Goal: Task Accomplishment & Management: Manage account settings

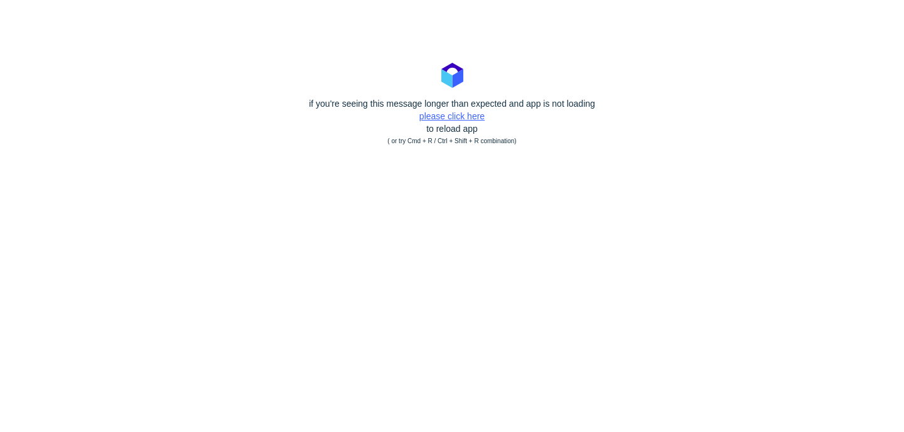
click at [435, 113] on link "please click here" at bounding box center [451, 116] width 65 height 10
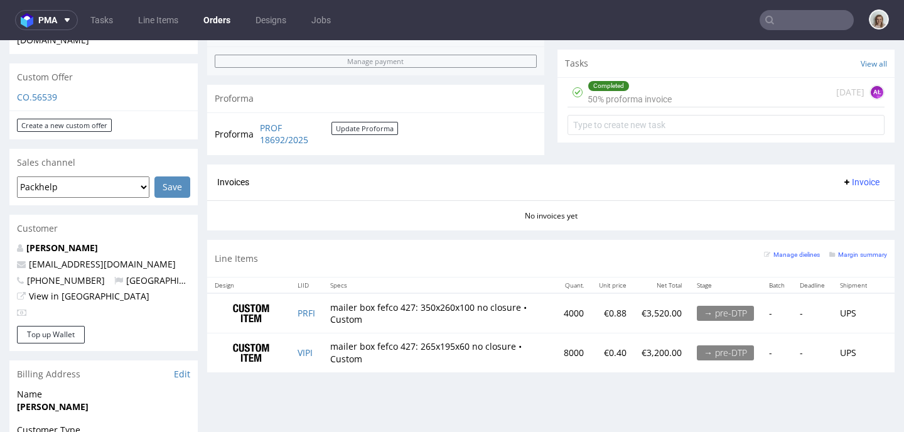
scroll to position [6, 0]
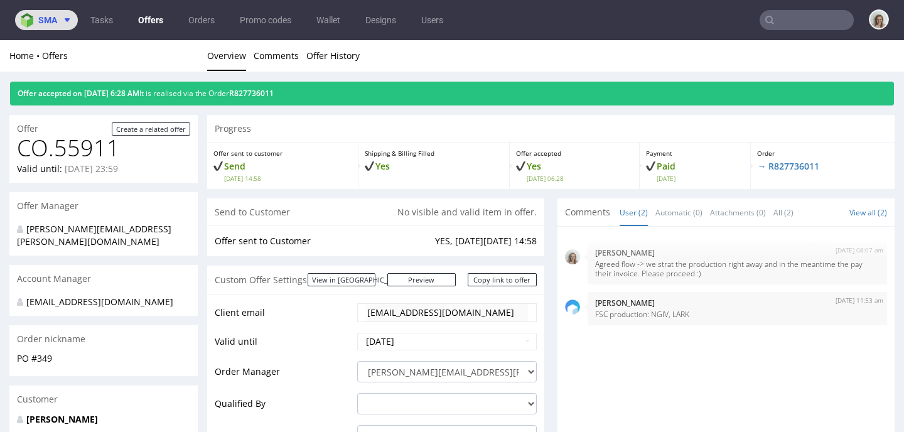
click at [45, 24] on span "sma" at bounding box center [47, 20] width 19 height 9
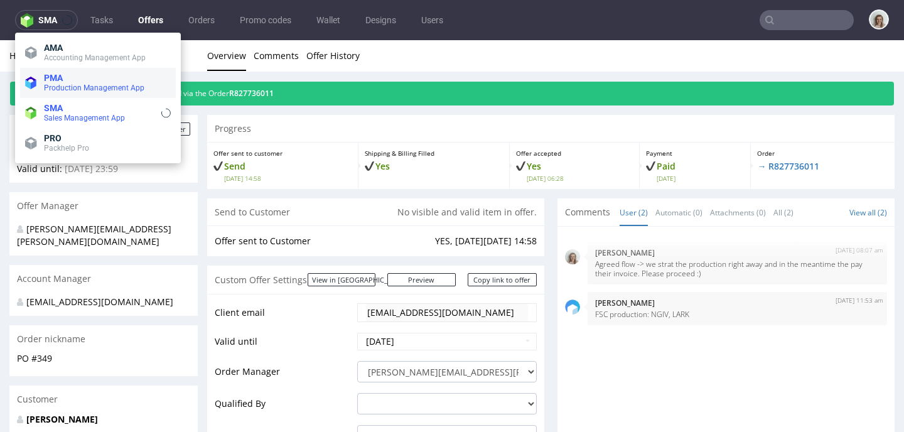
click at [53, 81] on span "PMA" at bounding box center [53, 78] width 19 height 10
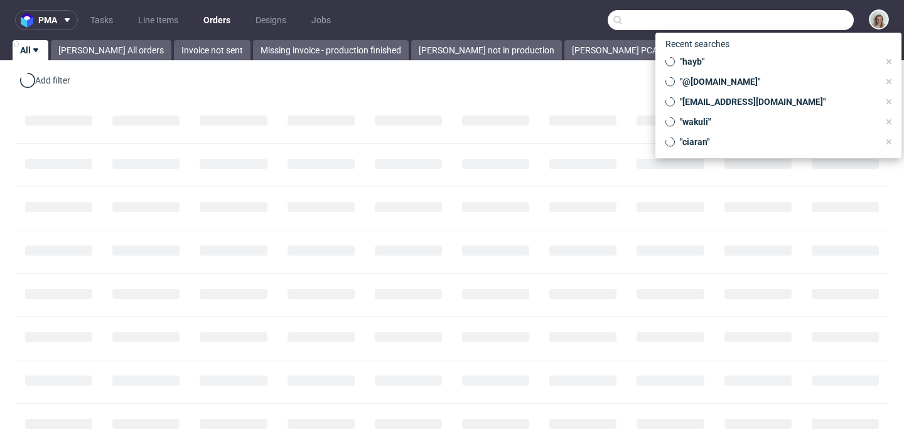
click at [786, 19] on input "text" at bounding box center [730, 20] width 246 height 20
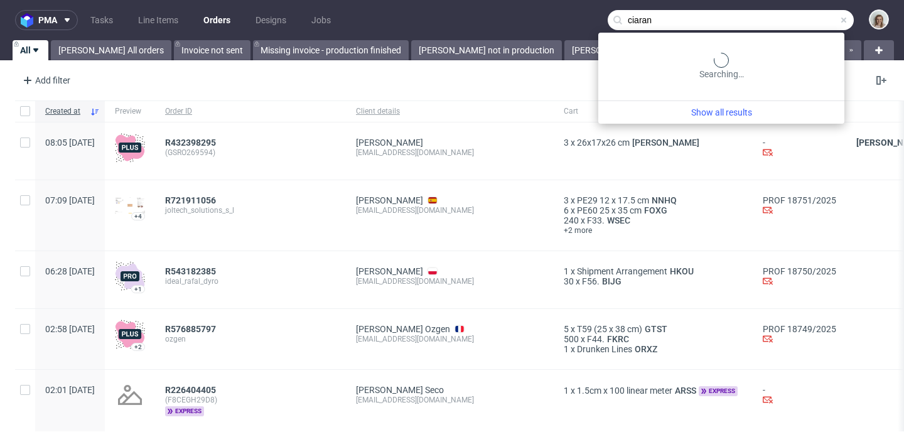
type input "ciaran"
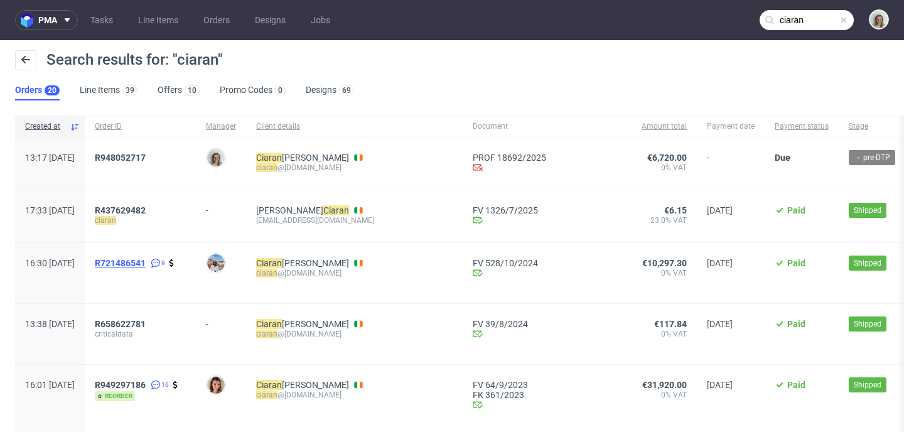
click at [146, 267] on span "R721486541" at bounding box center [120, 263] width 51 height 10
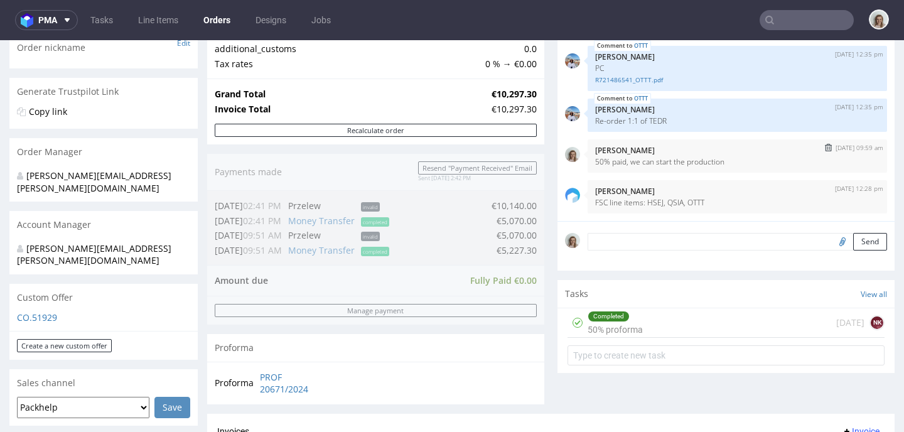
scroll to position [494, 0]
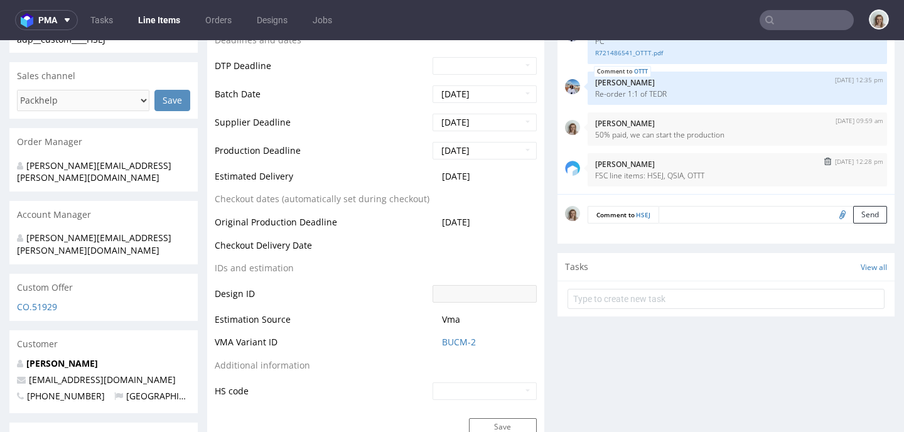
scroll to position [158, 0]
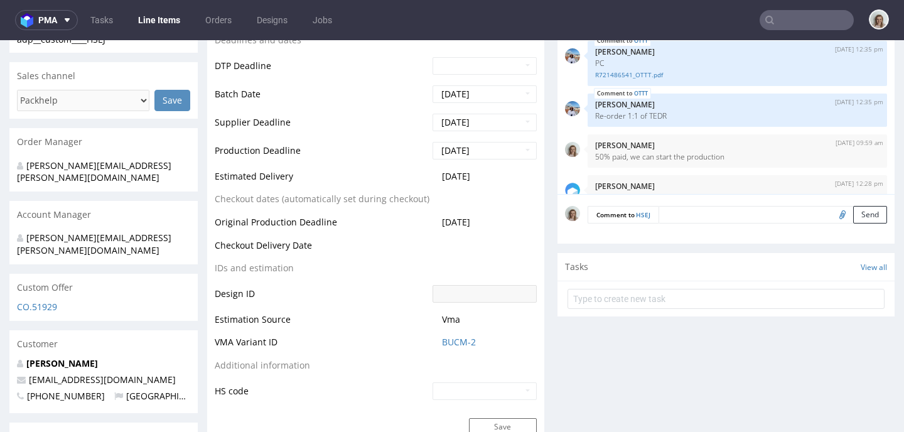
click at [820, 32] on nav "pma Tasks Line Items Orders Designs Jobs" at bounding box center [452, 20] width 904 height 40
click at [817, 26] on input "text" at bounding box center [806, 20] width 94 height 20
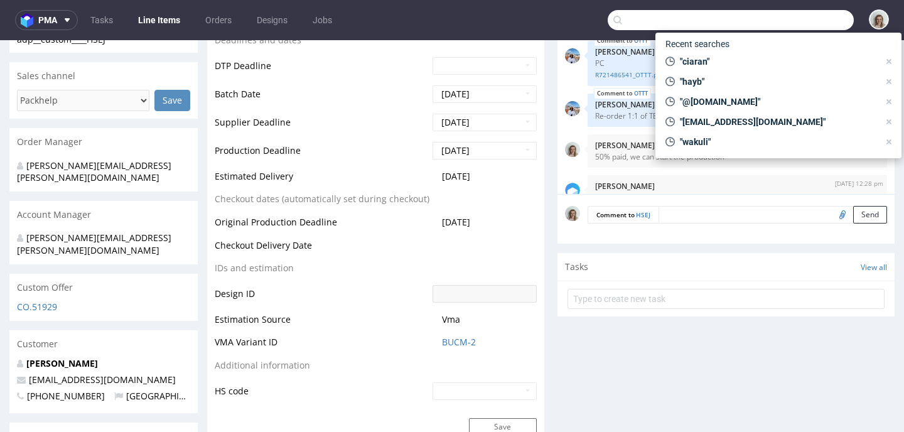
paste input "hello@thecaninemenu.co.uk"
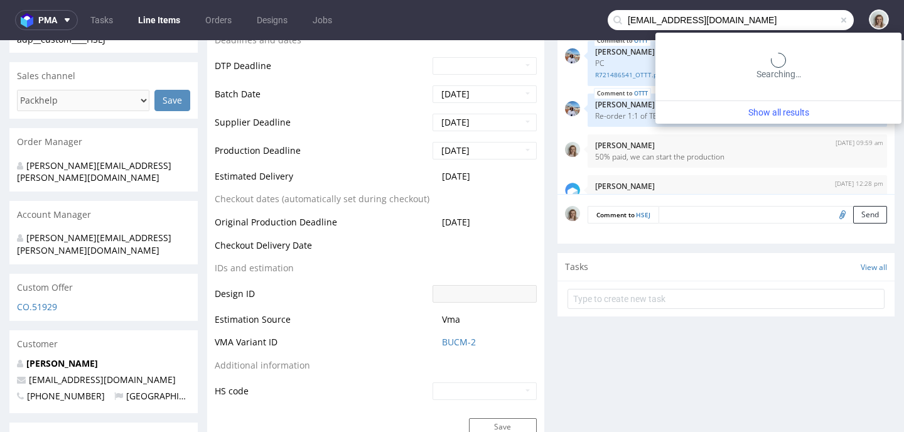
type input "hello@thecaninemenu.co.uk"
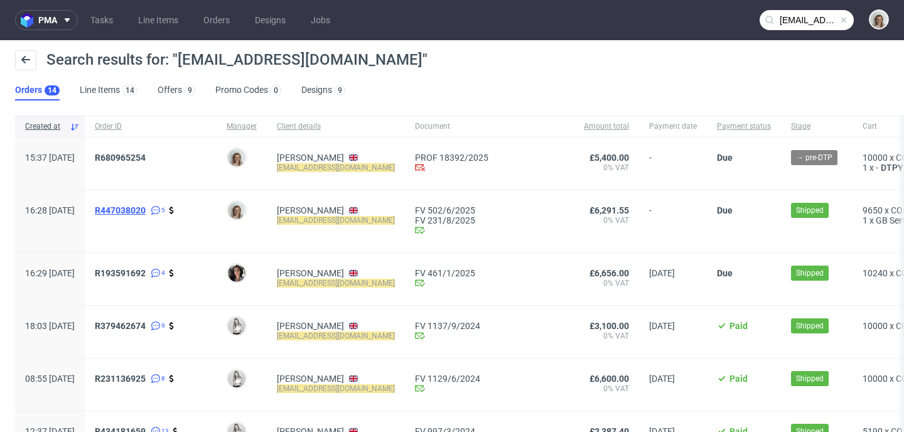
click at [146, 211] on span "R447038020" at bounding box center [120, 210] width 51 height 10
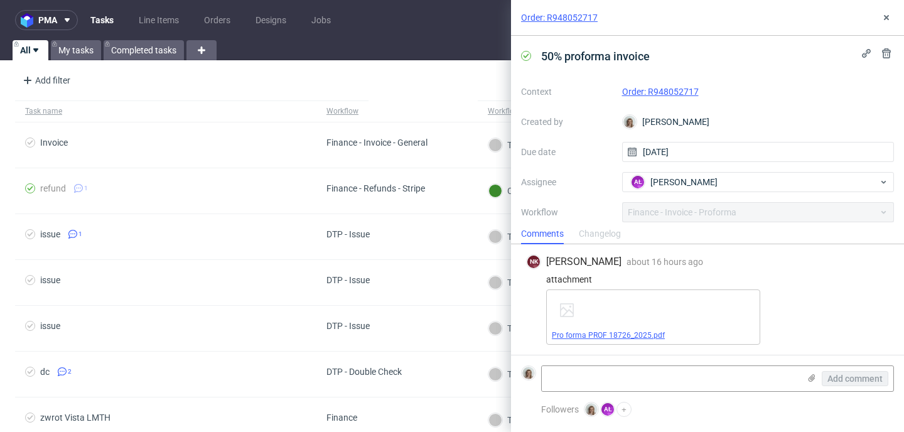
click at [628, 334] on link "Pro forma PROF 18726_2025.pdf" at bounding box center [608, 335] width 113 height 9
click at [884, 18] on use at bounding box center [886, 17] width 5 height 5
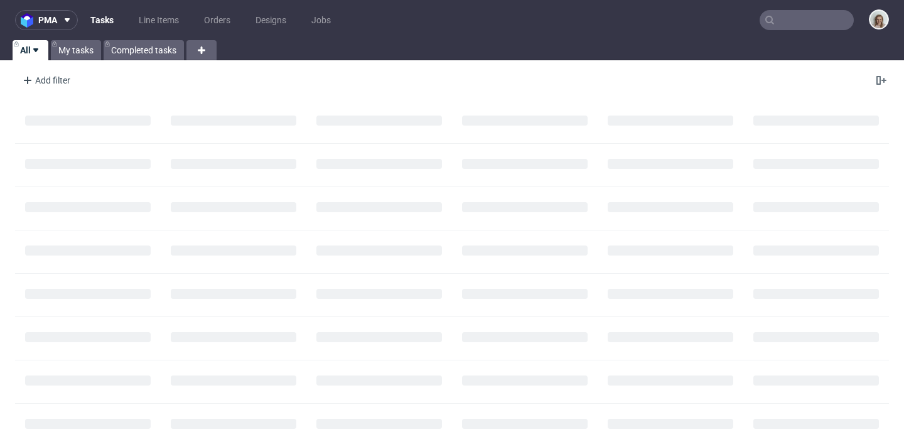
click at [825, 19] on input "text" at bounding box center [806, 20] width 94 height 20
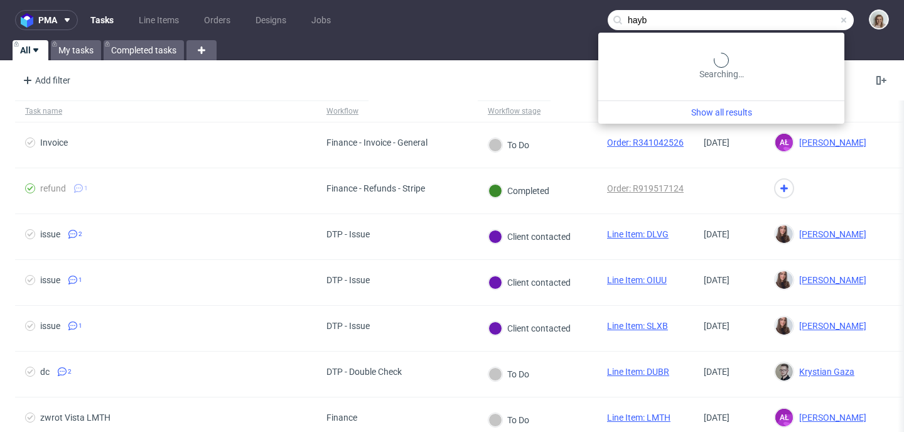
type input "hayb"
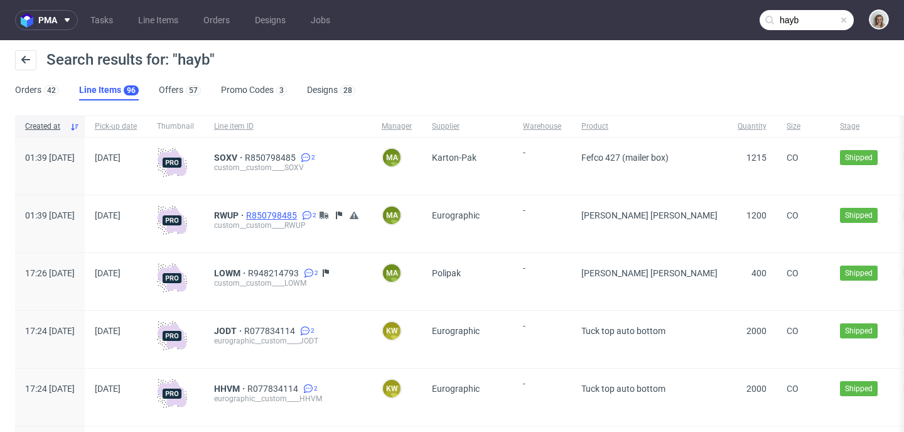
click at [299, 215] on span "R850798485" at bounding box center [272, 215] width 53 height 10
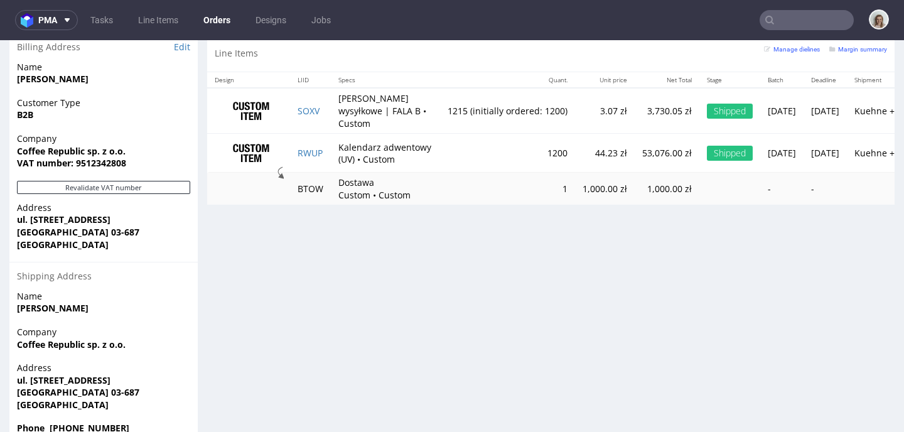
scroll to position [787, 0]
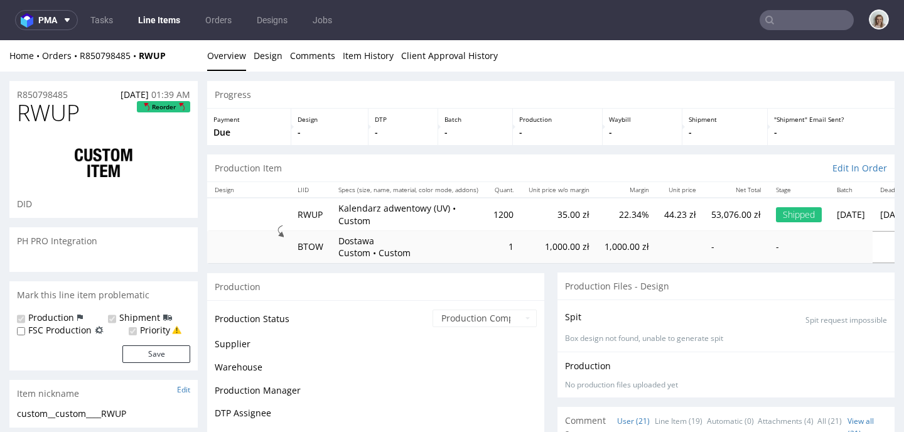
scroll to position [1104, 0]
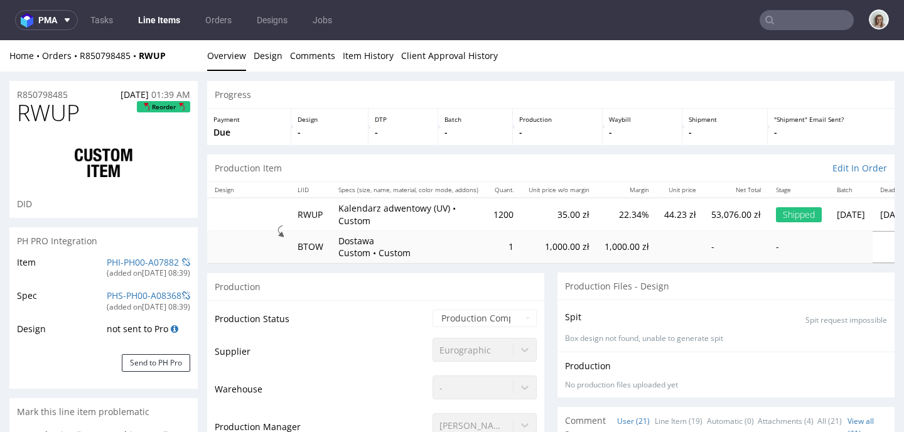
select select "in_progress"
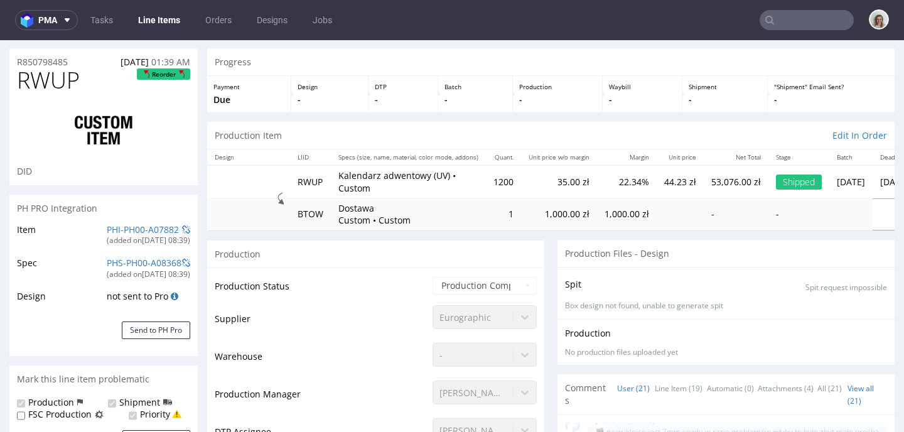
scroll to position [100, 0]
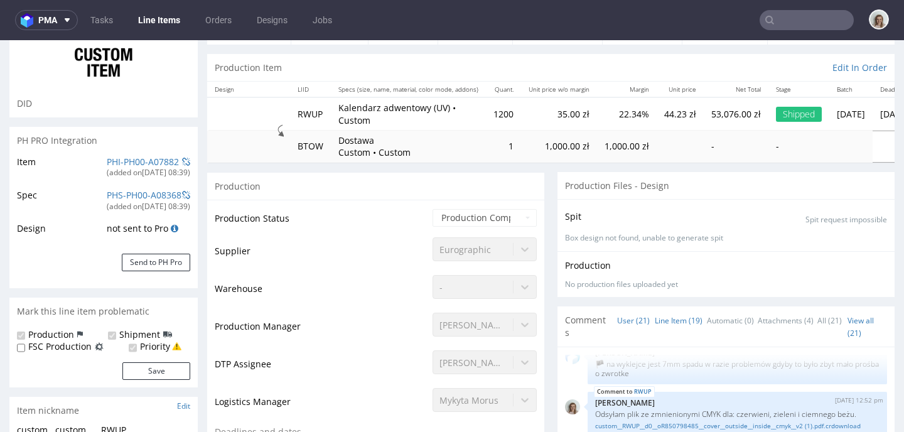
click at [664, 323] on link "Line Item (19)" at bounding box center [679, 320] width 48 height 27
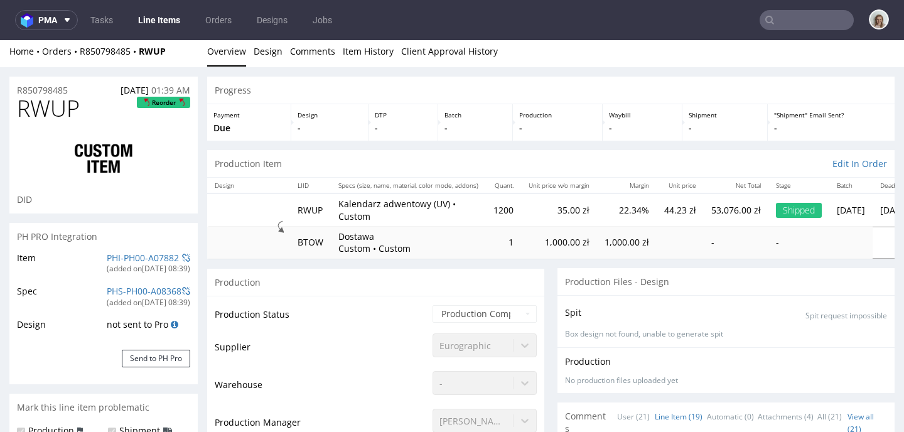
scroll to position [0, 0]
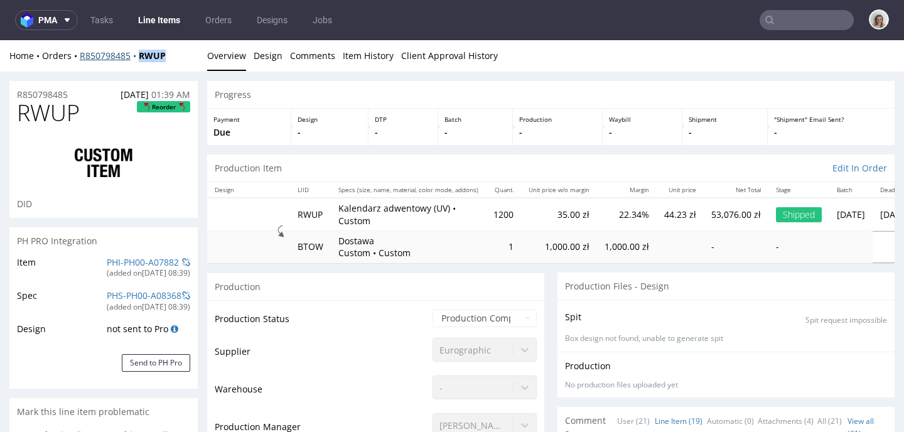
drag, startPoint x: 170, startPoint y: 56, endPoint x: 141, endPoint y: 55, distance: 29.5
click at [141, 55] on div "Home Orders R850798485 RWUP" at bounding box center [103, 56] width 188 height 13
copy strong "RWUP"
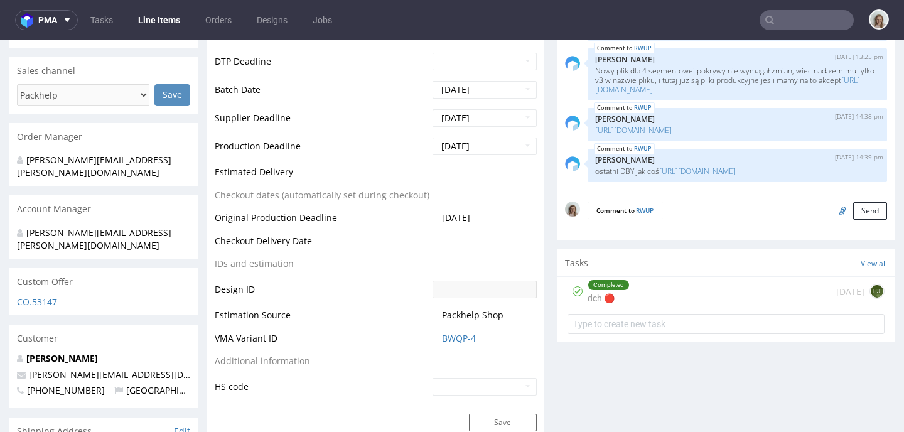
scroll to position [1329, 0]
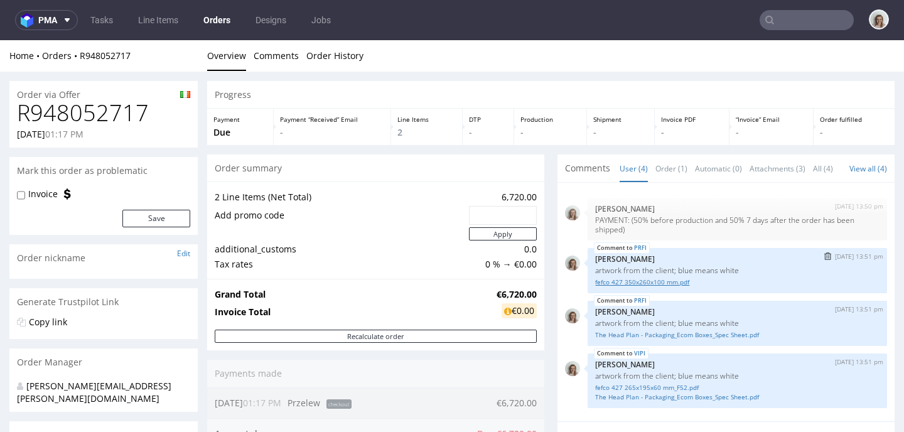
click at [610, 287] on link "fefco 427 350x260x100 mm.pdf" at bounding box center [737, 281] width 284 height 9
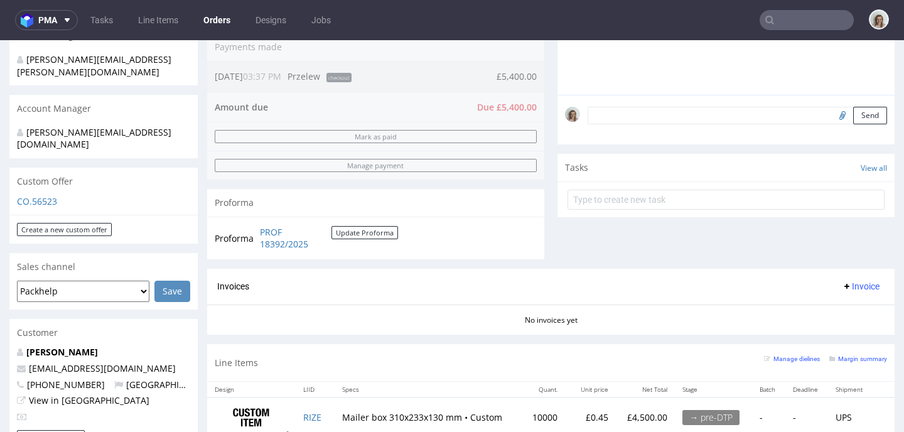
scroll to position [331, 0]
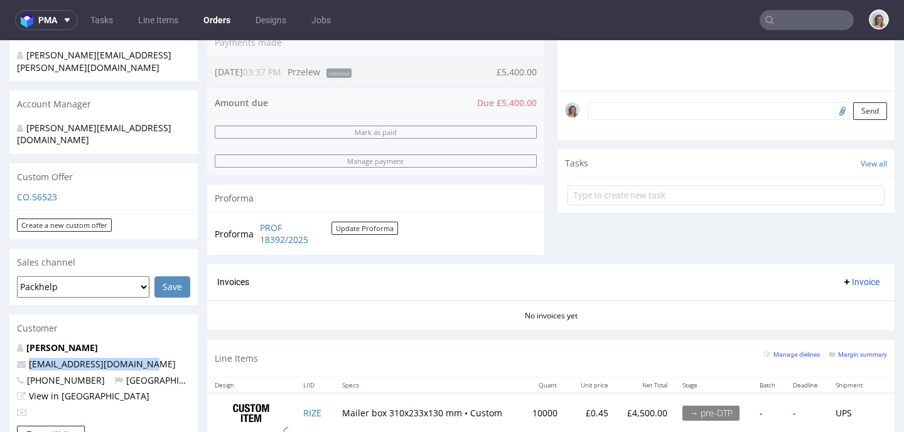
drag, startPoint x: 141, startPoint y: 340, endPoint x: 12, endPoint y: 341, distance: 128.6
click at [12, 341] on div "[PERSON_NAME] [EMAIL_ADDRESS][DOMAIN_NAME] [PHONE_NUMBER] [GEOGRAPHIC_DATA] Vie…" at bounding box center [103, 383] width 188 height 84
copy span "[EMAIL_ADDRESS][DOMAIN_NAME]"
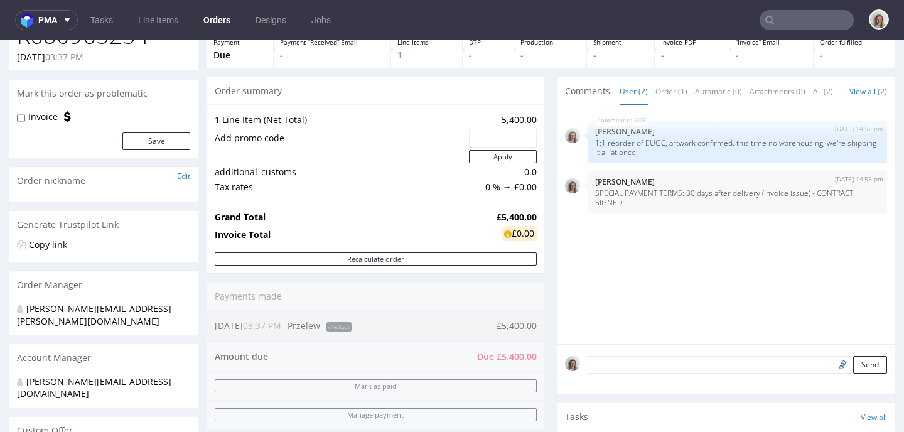
scroll to position [0, 0]
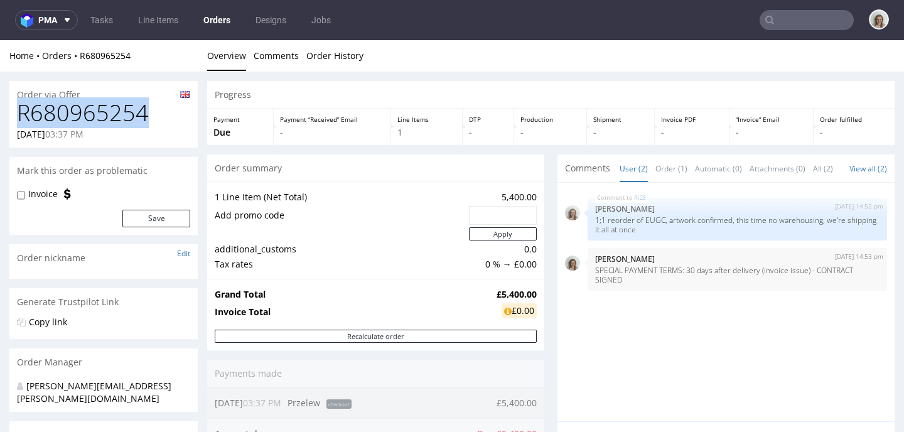
drag, startPoint x: 127, startPoint y: 112, endPoint x: 0, endPoint y: 114, distance: 127.4
copy h1 "R680965254"
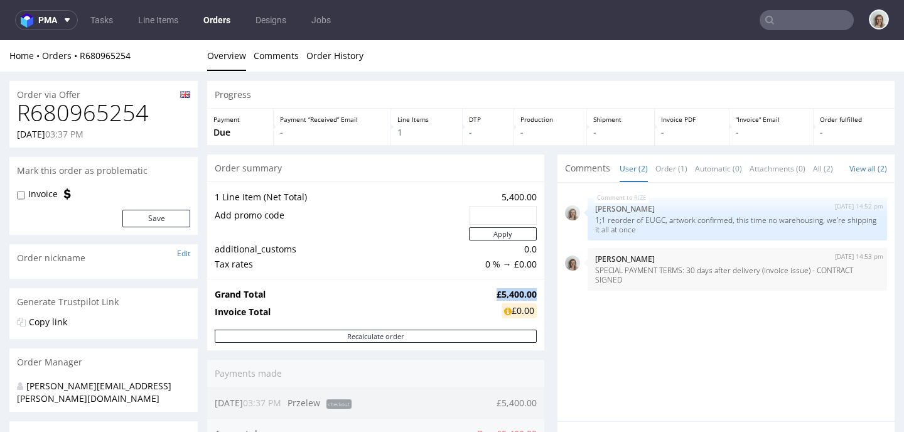
drag, startPoint x: 526, startPoint y: 293, endPoint x: 482, endPoint y: 292, distance: 43.9
click at [496, 292] on strong "£5,400.00" at bounding box center [516, 294] width 40 height 12
copy strong "£5,400.00"
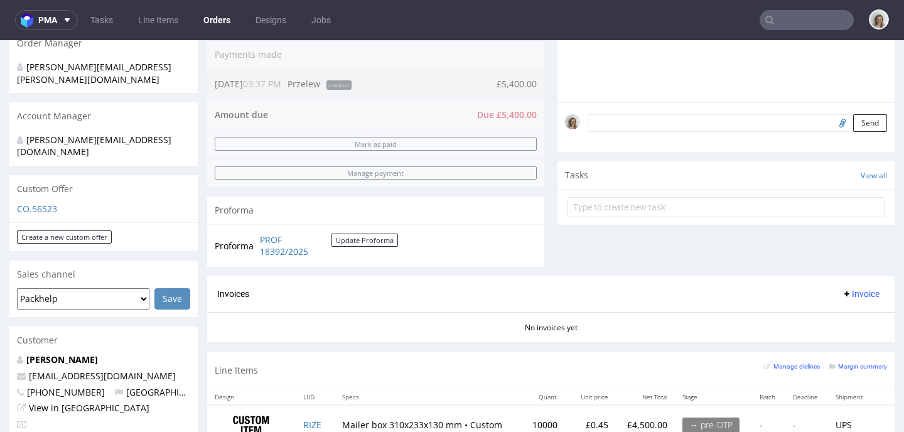
scroll to position [436, 0]
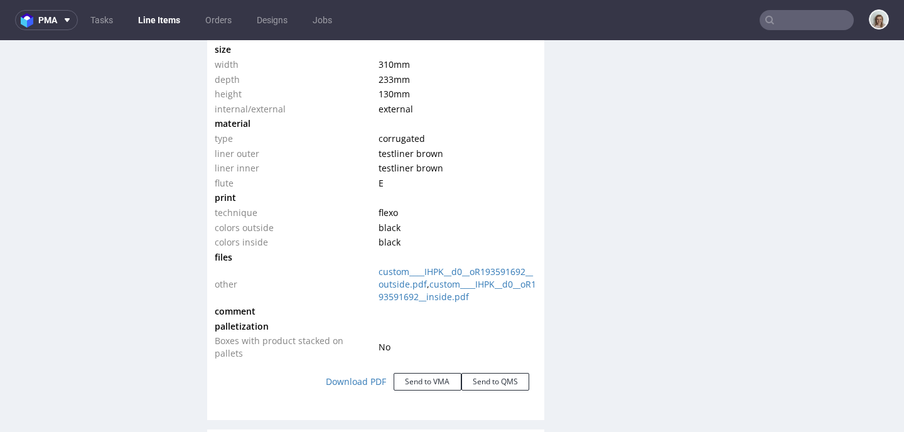
scroll to position [1421, 0]
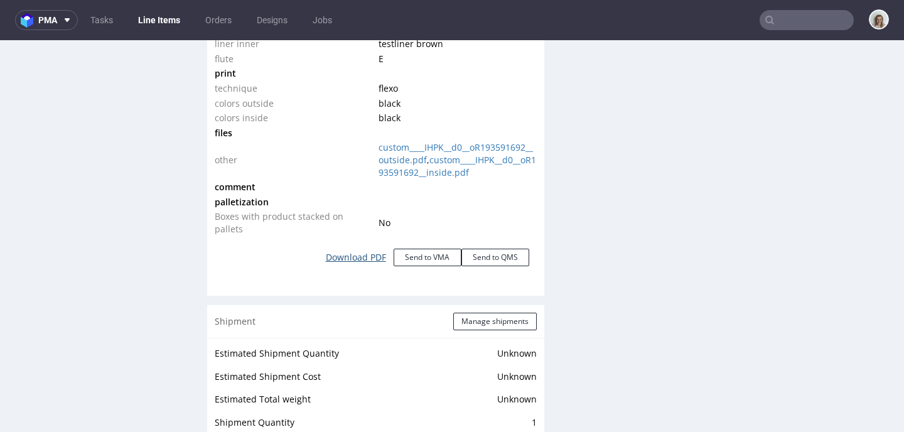
click at [354, 268] on link "Download PDF" at bounding box center [355, 257] width 75 height 28
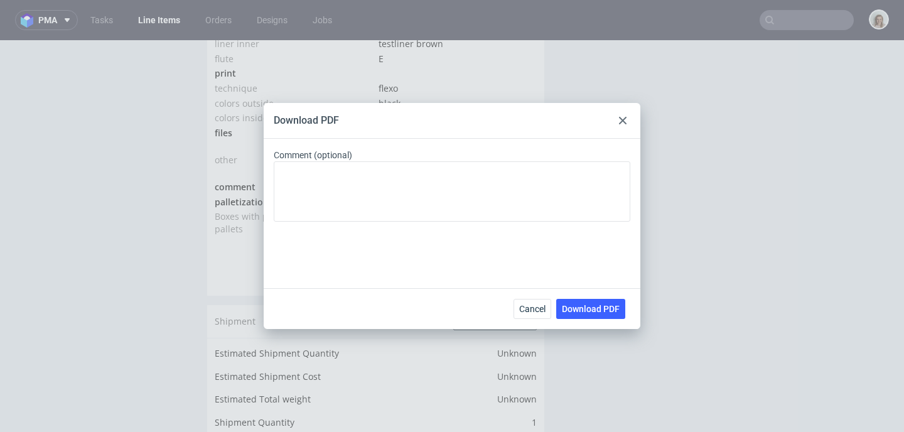
drag, startPoint x: 605, startPoint y: 304, endPoint x: 560, endPoint y: 255, distance: 66.7
click at [605, 304] on span "Download PDF" at bounding box center [591, 308] width 58 height 9
click at [623, 124] on div at bounding box center [622, 120] width 15 height 15
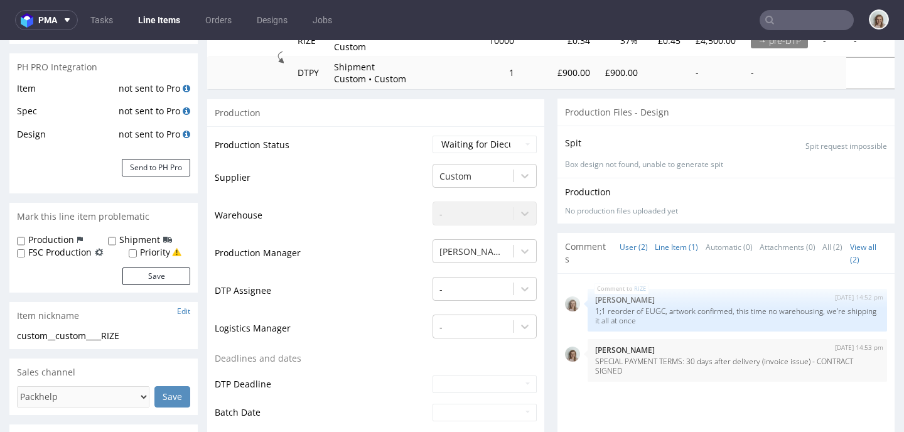
scroll to position [267, 0]
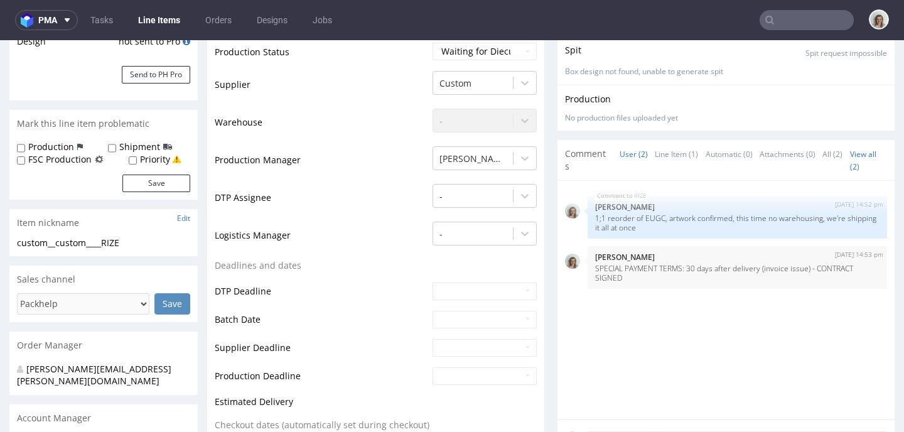
click at [783, 21] on input "text" at bounding box center [806, 20] width 94 height 20
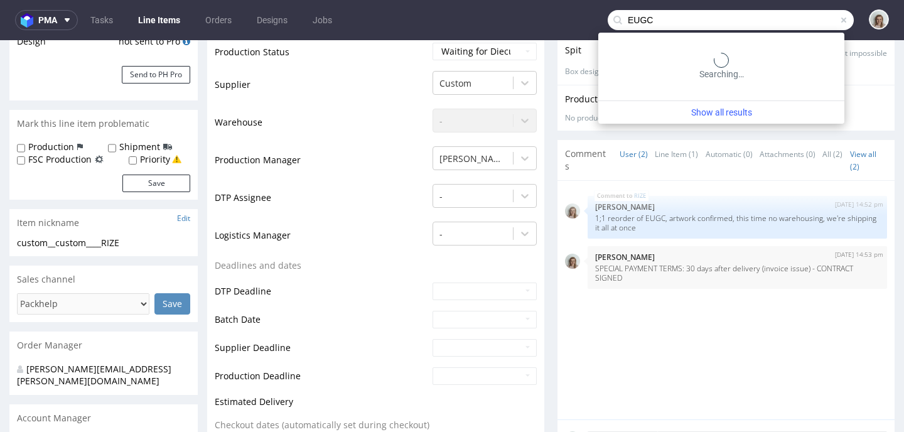
type input "EUGC"
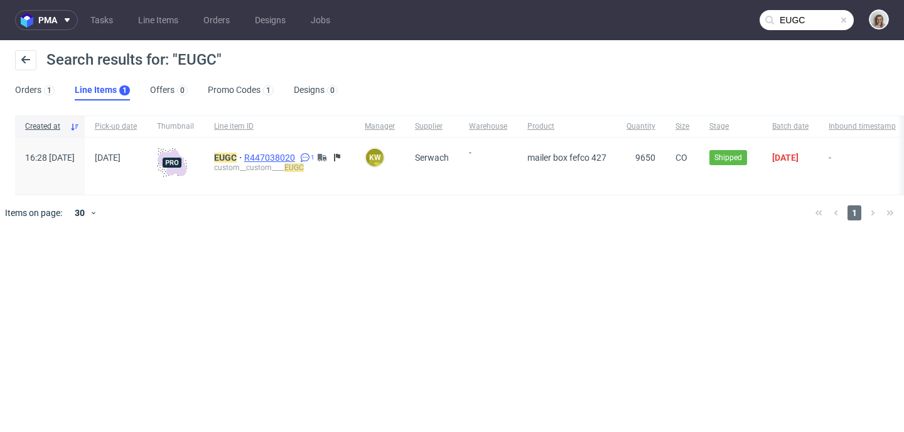
click at [297, 159] on span "R447038020" at bounding box center [270, 157] width 53 height 10
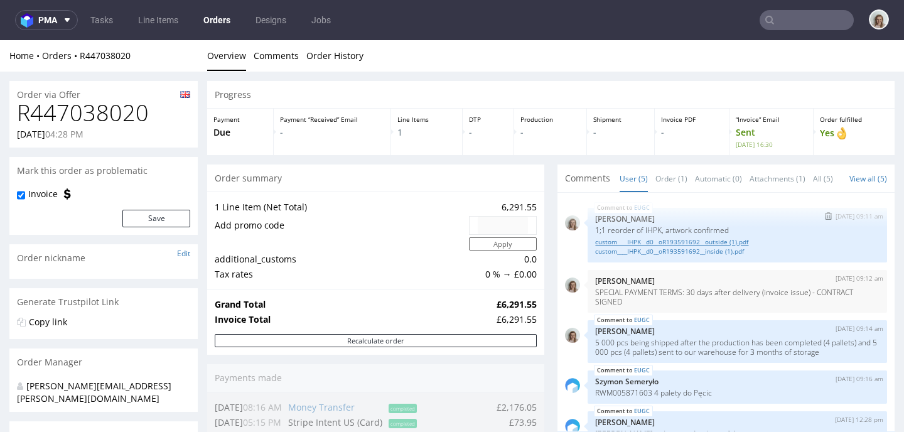
click at [673, 247] on link "custom____IHPK__d0__oR193591692__outside (1).pdf" at bounding box center [737, 241] width 284 height 9
click at [709, 256] on link "custom____IHPK__d0__oR193591692__inside (1).pdf" at bounding box center [737, 251] width 284 height 9
click at [805, 16] on input "text" at bounding box center [806, 20] width 94 height 20
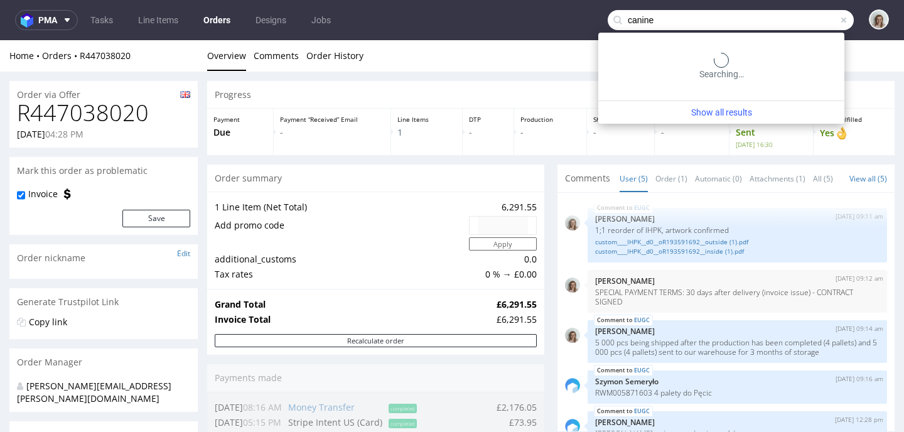
type input "canine"
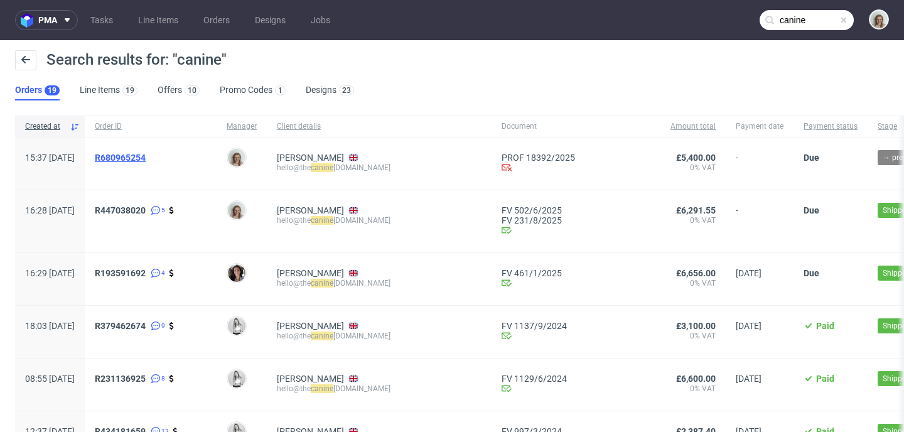
click at [146, 154] on span "R680965254" at bounding box center [120, 157] width 51 height 10
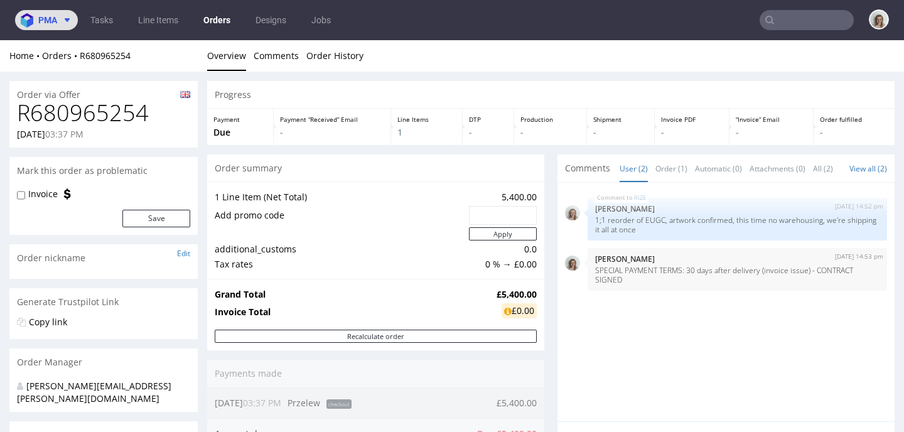
click at [28, 29] on button "pma" at bounding box center [46, 20] width 63 height 20
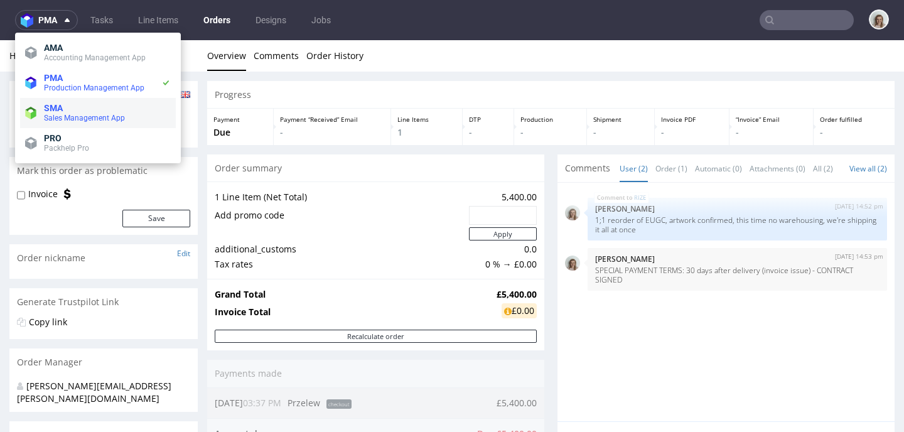
click at [56, 106] on span "SMA" at bounding box center [53, 108] width 19 height 10
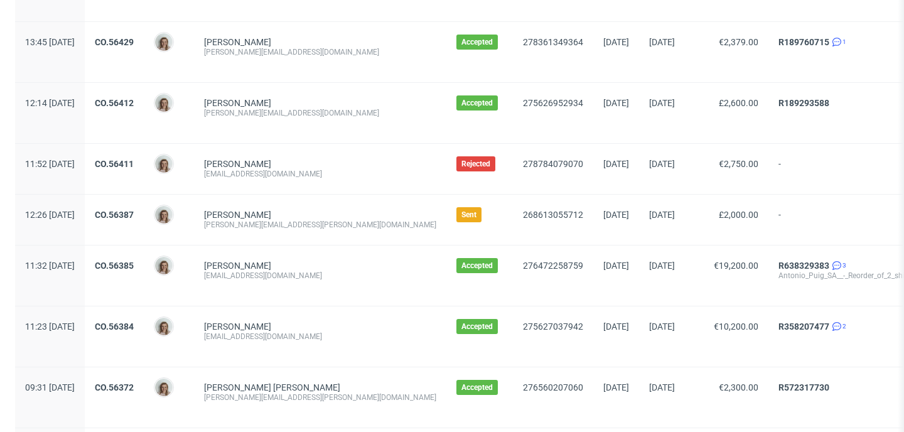
scroll to position [1501, 0]
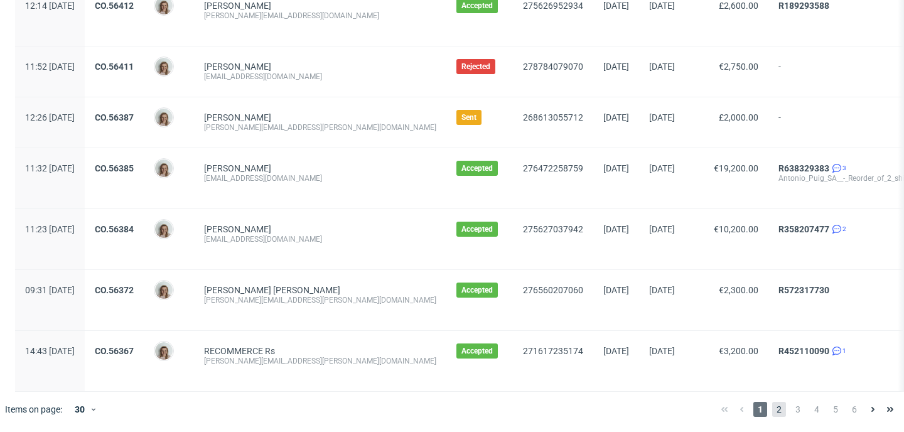
click at [772, 405] on span "2" at bounding box center [779, 409] width 14 height 15
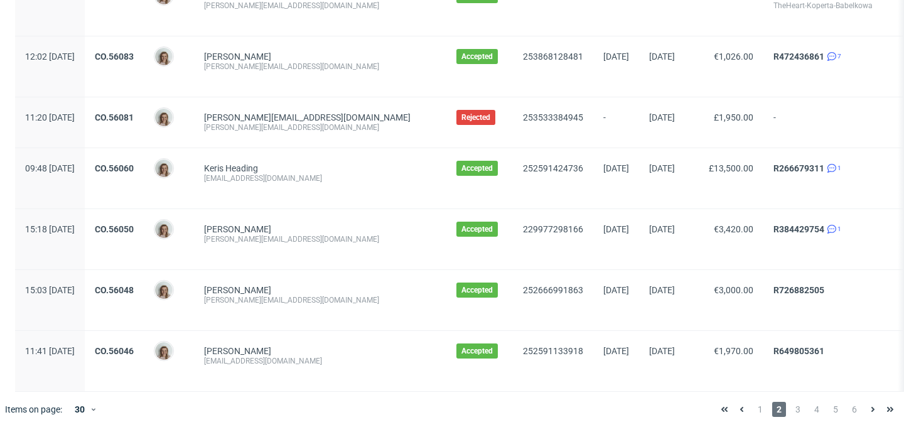
scroll to position [1491, 0]
click at [753, 410] on span "1" at bounding box center [760, 409] width 14 height 15
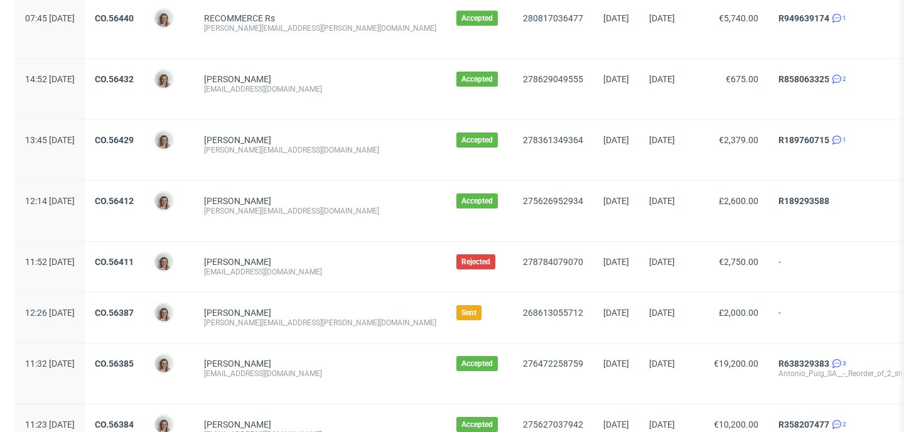
scroll to position [1501, 0]
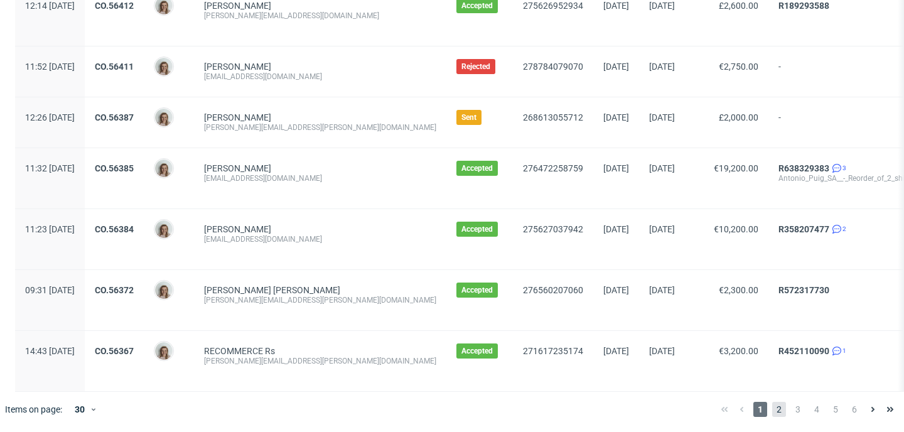
click at [772, 406] on span "2" at bounding box center [779, 409] width 14 height 15
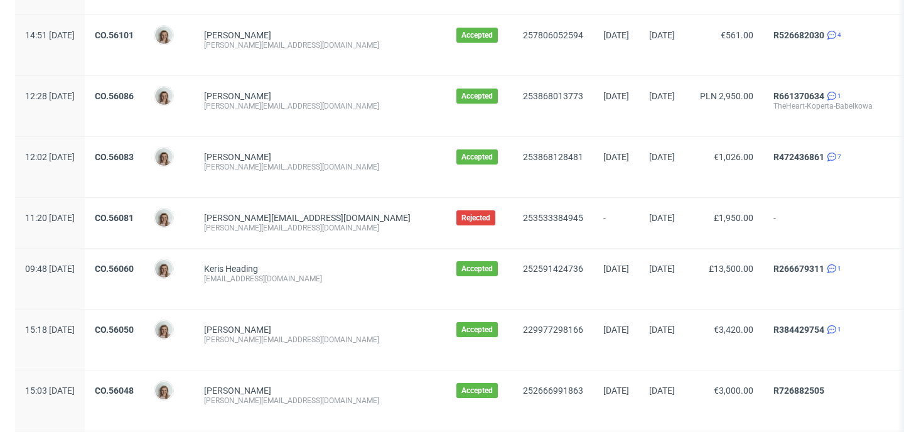
scroll to position [1491, 0]
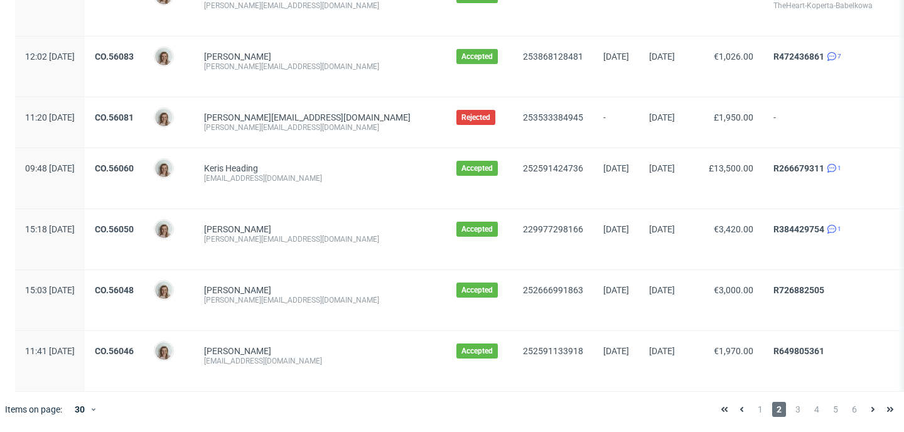
click at [793, 410] on span "3" at bounding box center [798, 409] width 14 height 15
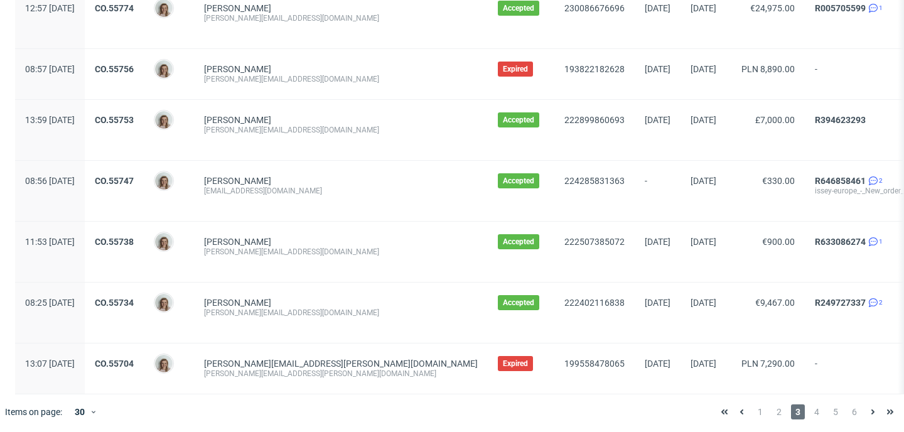
scroll to position [1451, 0]
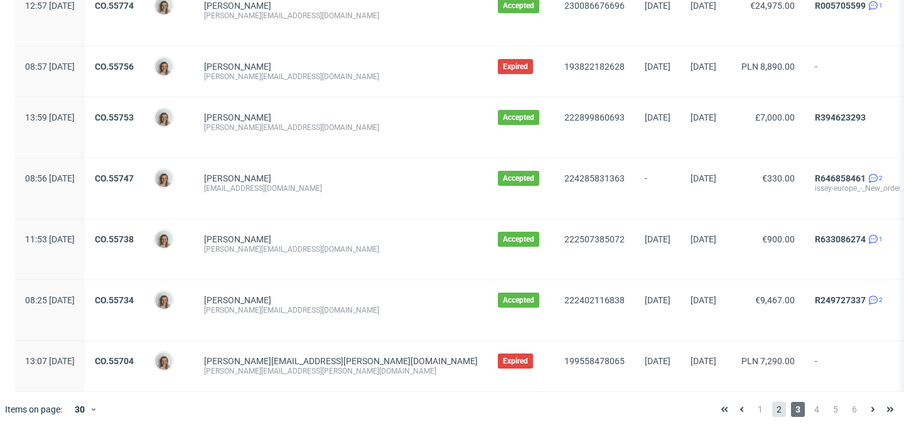
click at [772, 408] on span "2" at bounding box center [779, 409] width 14 height 15
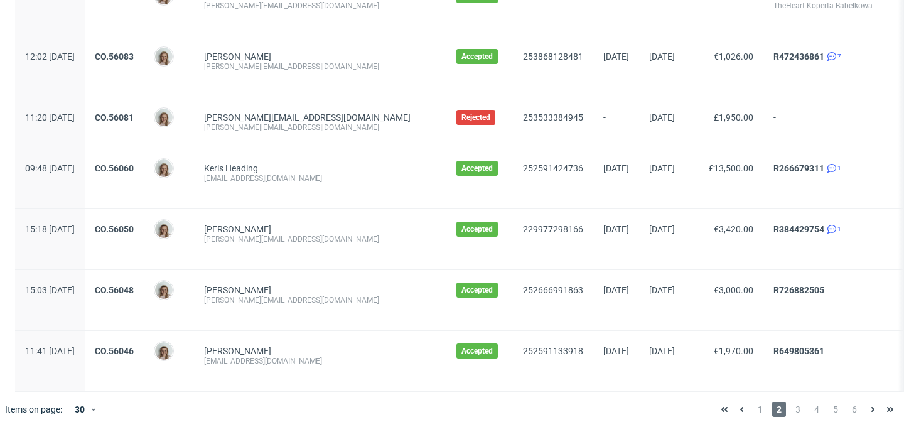
scroll to position [1485, 0]
click at [755, 417] on span "1" at bounding box center [760, 409] width 14 height 15
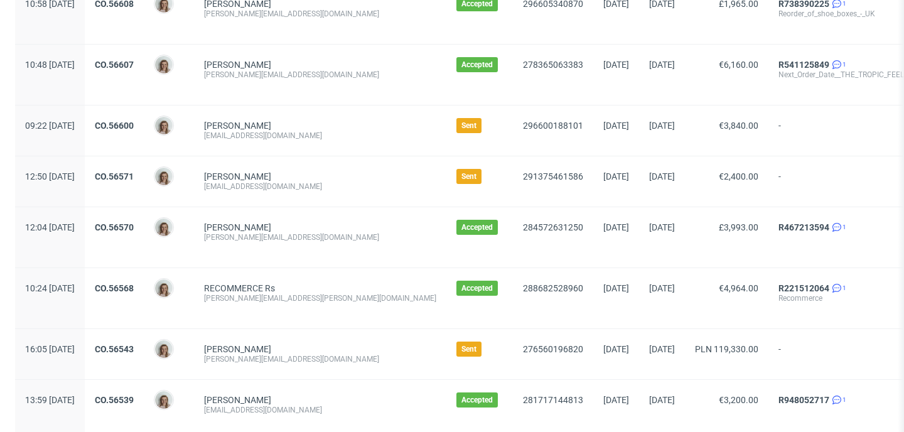
scroll to position [461, 0]
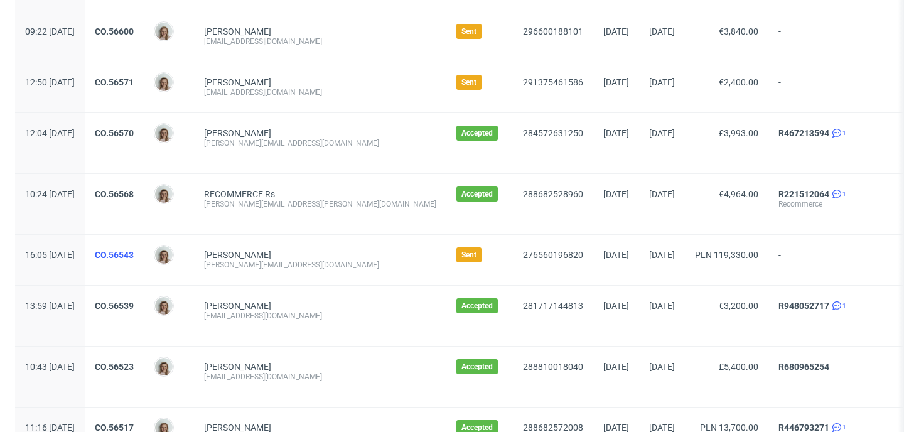
click at [134, 251] on link "CO.56543" at bounding box center [114, 255] width 39 height 10
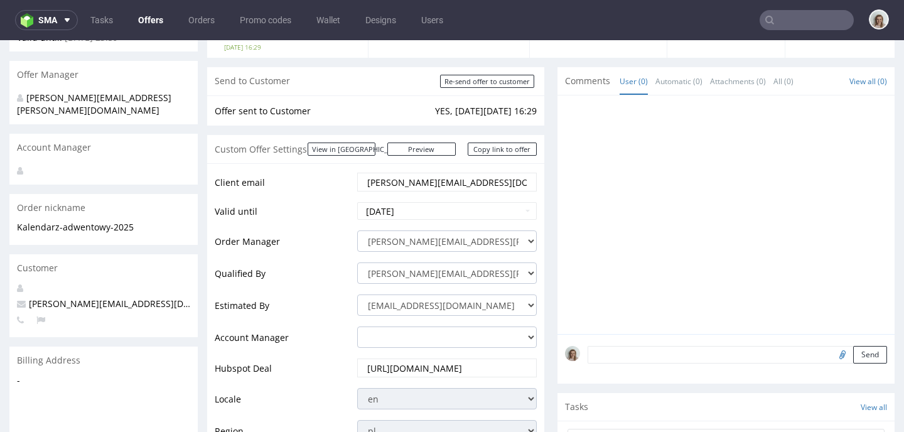
scroll to position [82, 0]
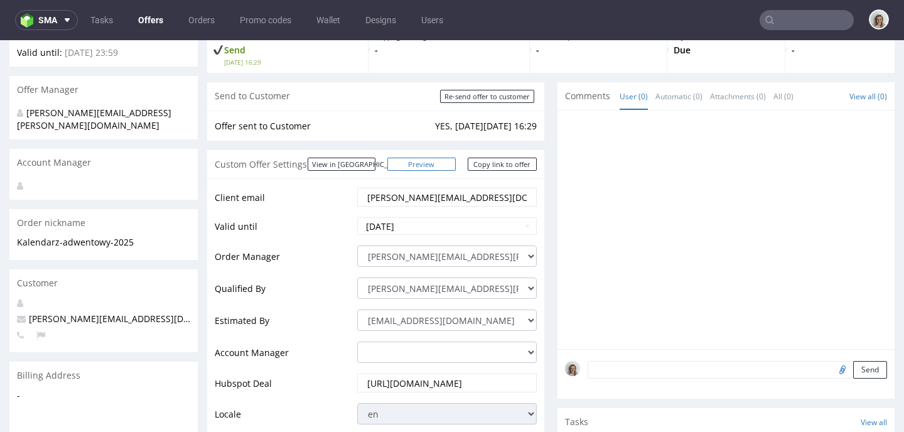
click at [437, 161] on link "Preview" at bounding box center [421, 164] width 69 height 13
click at [783, 24] on input "text" at bounding box center [806, 20] width 94 height 20
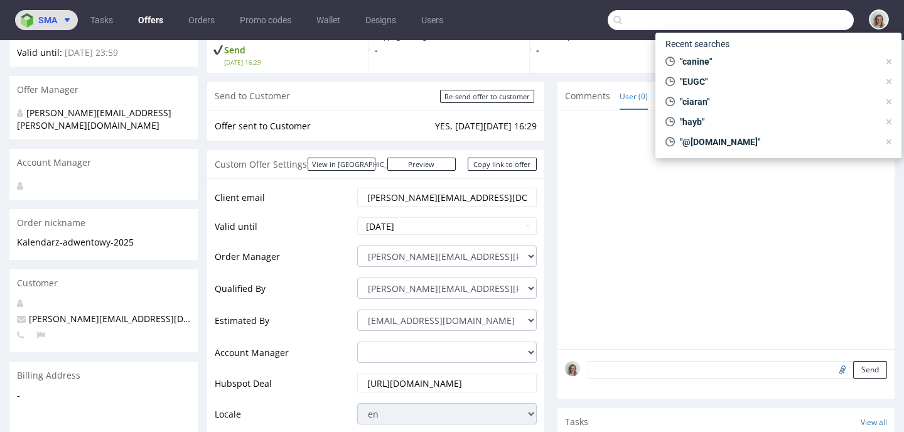
drag, startPoint x: 60, startPoint y: 18, endPoint x: 62, endPoint y: 29, distance: 10.8
click at [60, 19] on span at bounding box center [64, 20] width 15 height 10
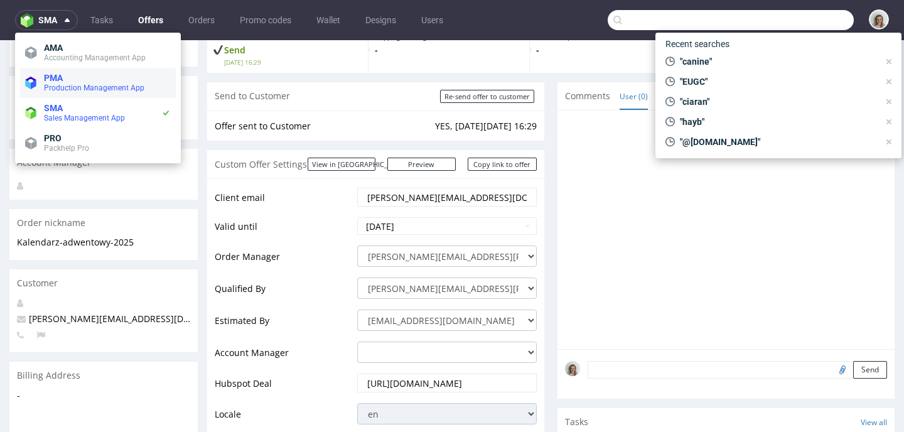
click at [65, 84] on span "Production Management App" at bounding box center [94, 87] width 100 height 9
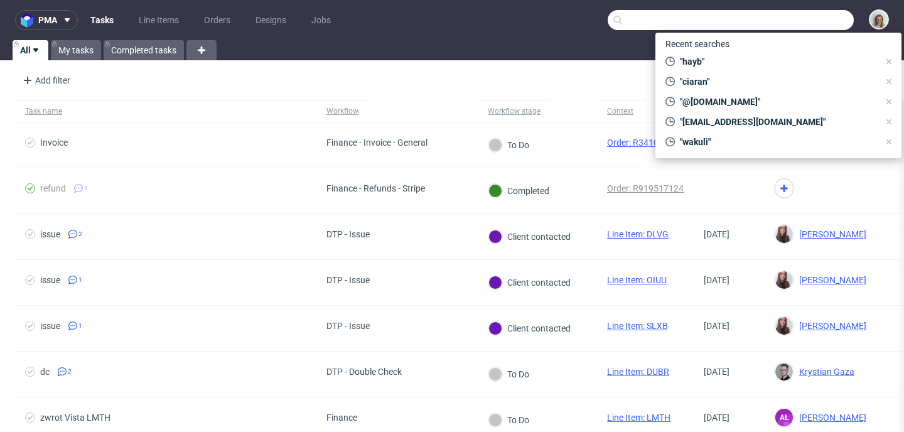
click at [779, 29] on input "text" at bounding box center [730, 20] width 246 height 20
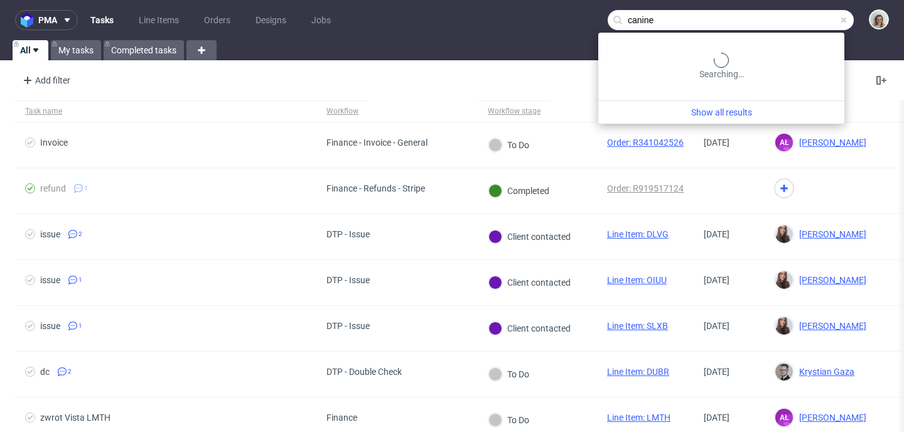
type input "canine"
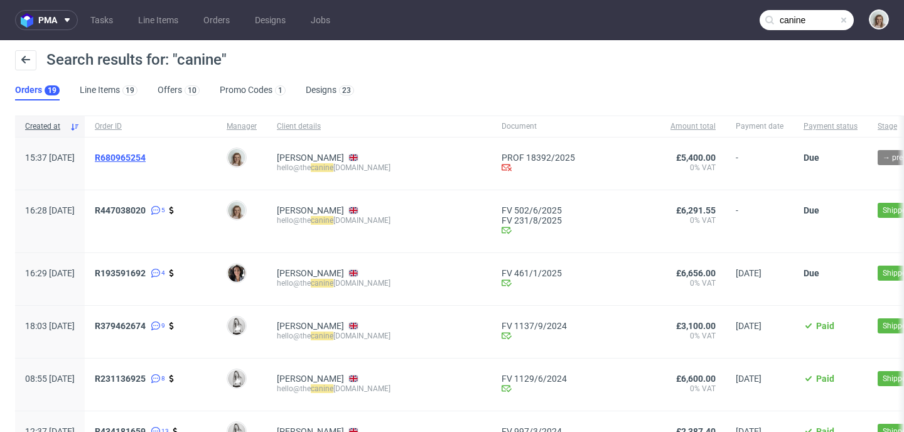
click at [146, 157] on span "R680965254" at bounding box center [120, 157] width 51 height 10
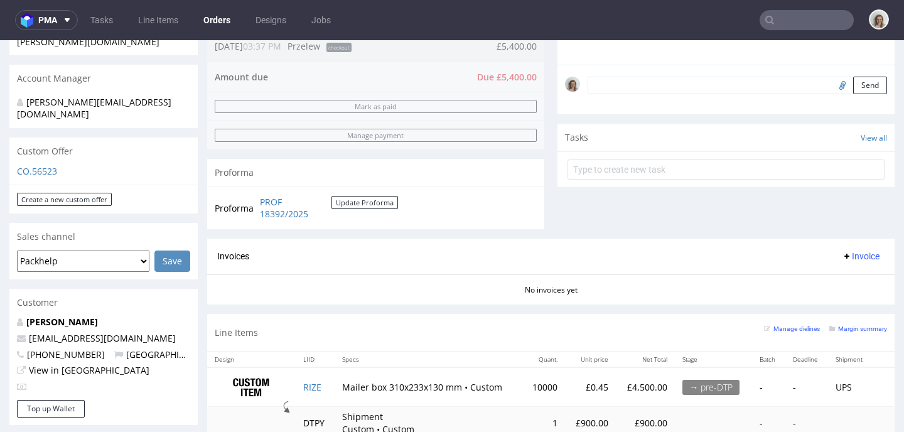
scroll to position [542, 0]
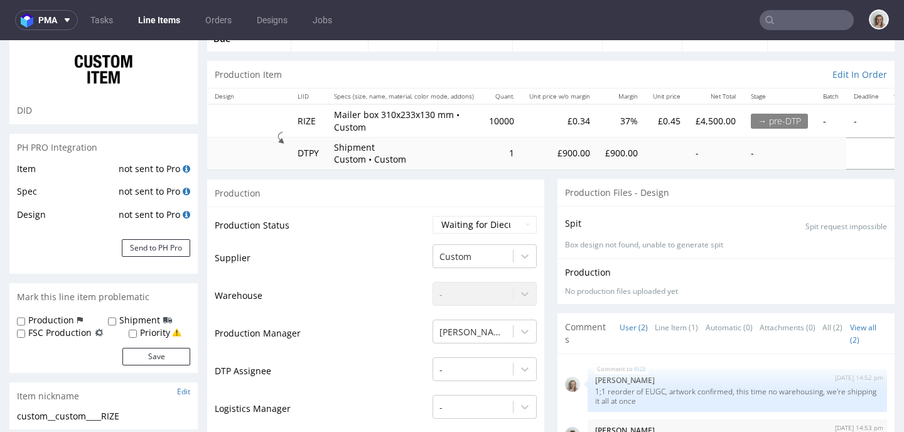
scroll to position [115, 0]
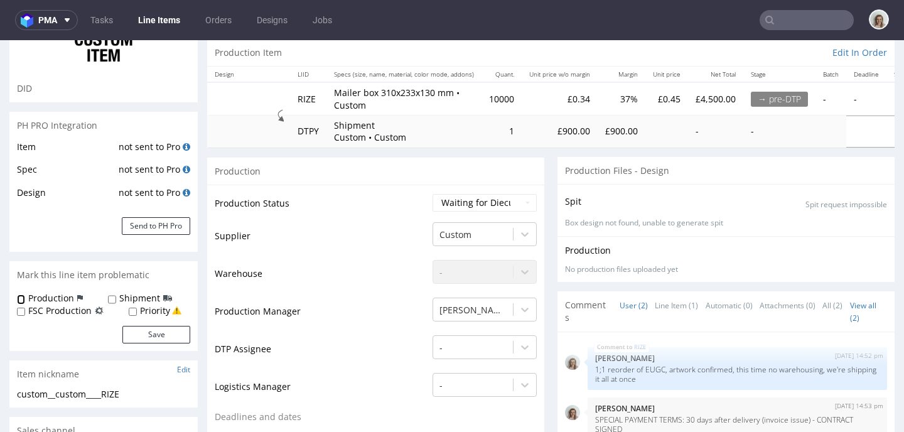
drag, startPoint x: 18, startPoint y: 298, endPoint x: 28, endPoint y: 297, distance: 10.1
click at [18, 297] on input "Production" at bounding box center [21, 299] width 8 height 10
checkbox input "true"
click at [109, 296] on input "Shipment" at bounding box center [112, 299] width 8 height 10
checkbox input "true"
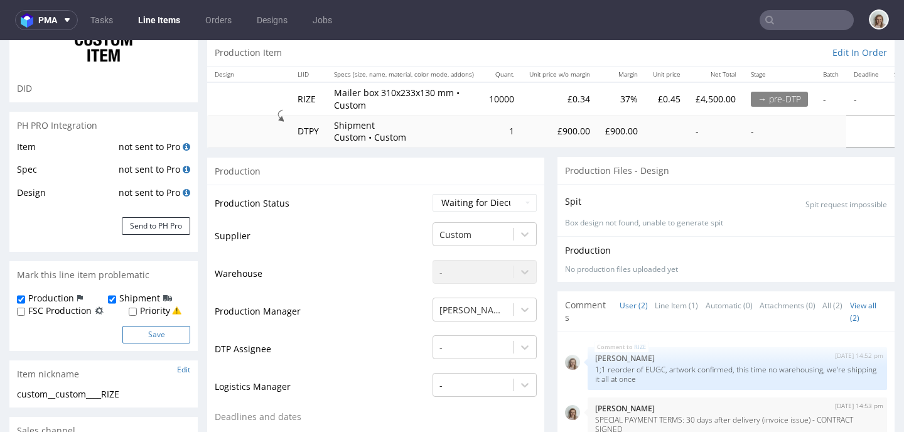
click at [147, 329] on button "Save" at bounding box center [156, 335] width 68 height 18
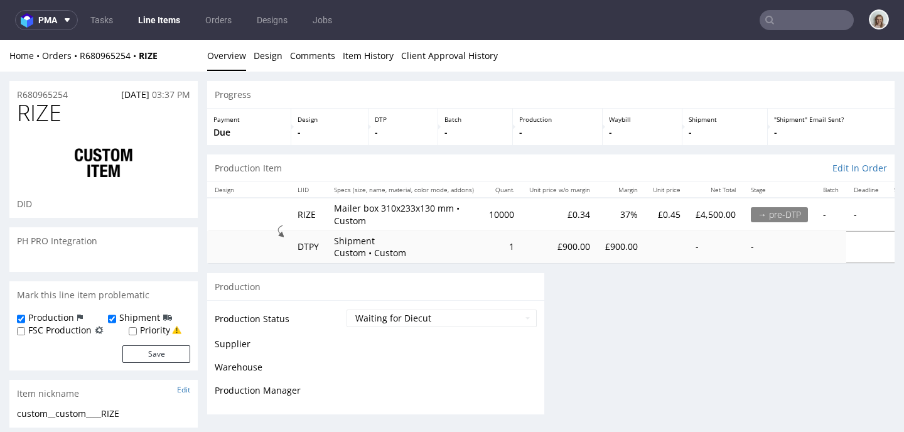
scroll to position [0, 0]
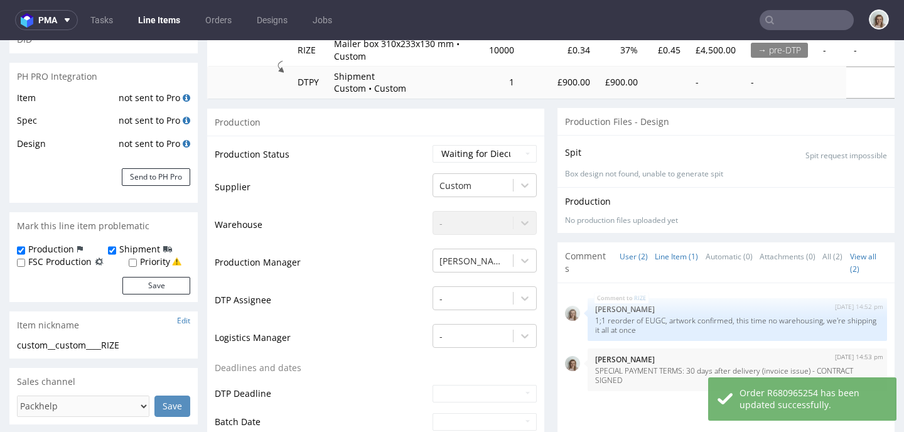
click at [678, 259] on link "Line Item (1)" at bounding box center [676, 256] width 43 height 27
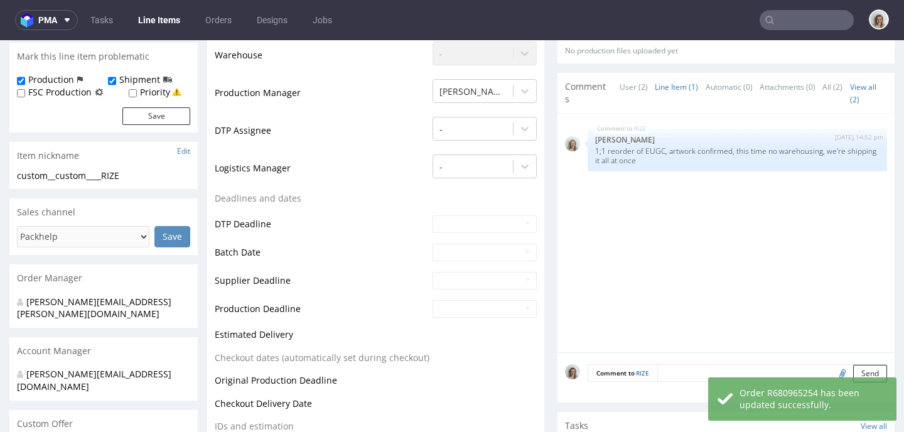
scroll to position [336, 0]
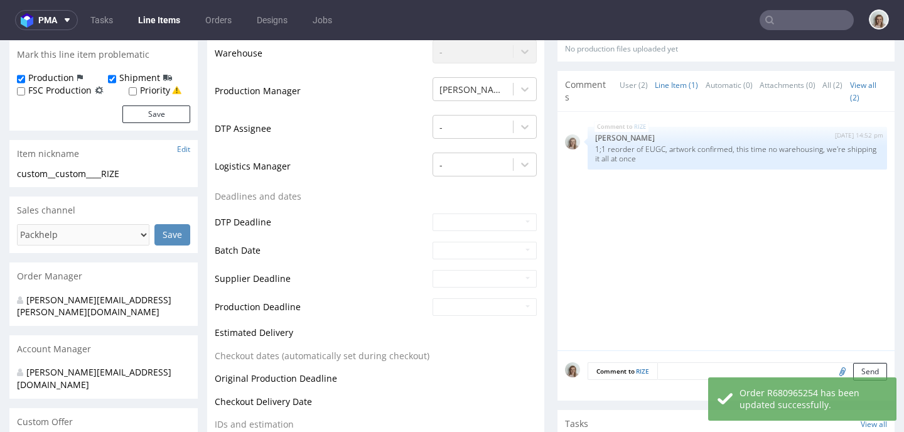
click at [665, 371] on textarea at bounding box center [772, 371] width 230 height 18
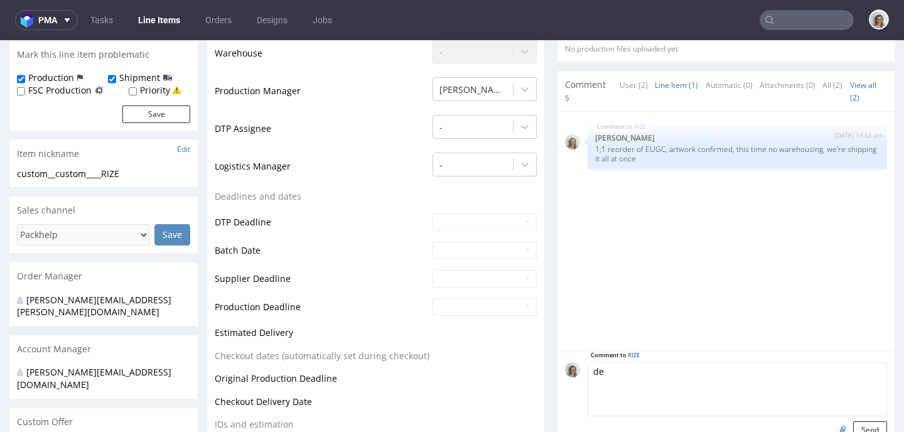
type textarea "d"
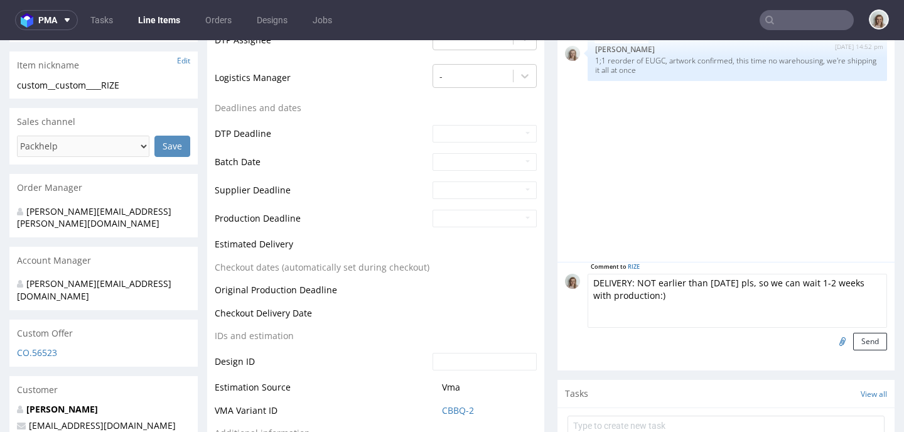
scroll to position [451, 0]
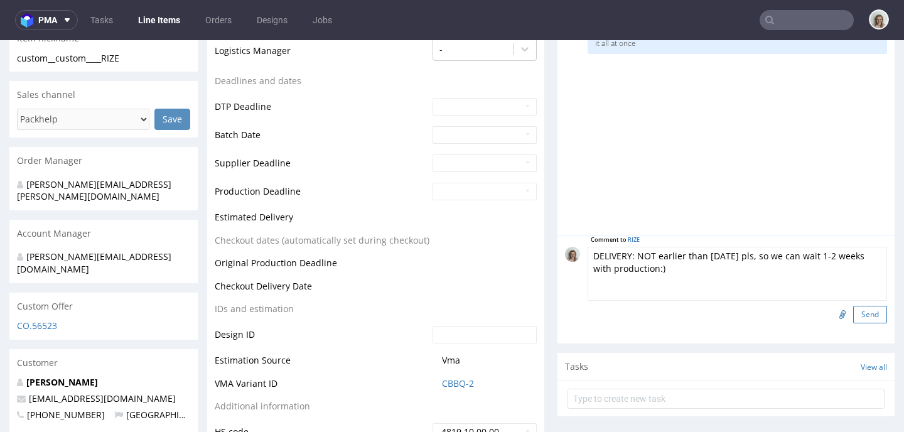
type textarea "DELIVERY: NOT earlier than 15th October pls, so we can wait 1-2 weeks with prod…"
click at [857, 318] on button "Send" at bounding box center [870, 315] width 34 height 18
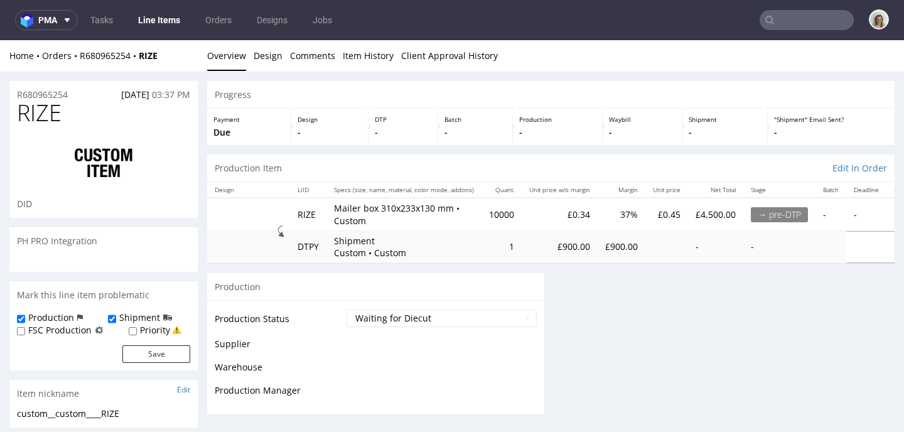
scroll to position [0, 0]
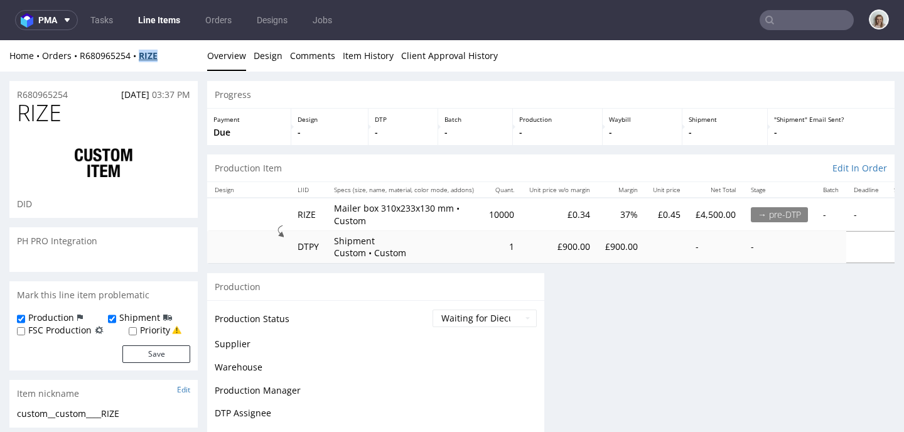
drag, startPoint x: 168, startPoint y: 57, endPoint x: 142, endPoint y: 52, distance: 25.6
click at [142, 52] on div "Home Orders R680965254 RIZE" at bounding box center [103, 56] width 188 height 13
copy strong "RIZE"
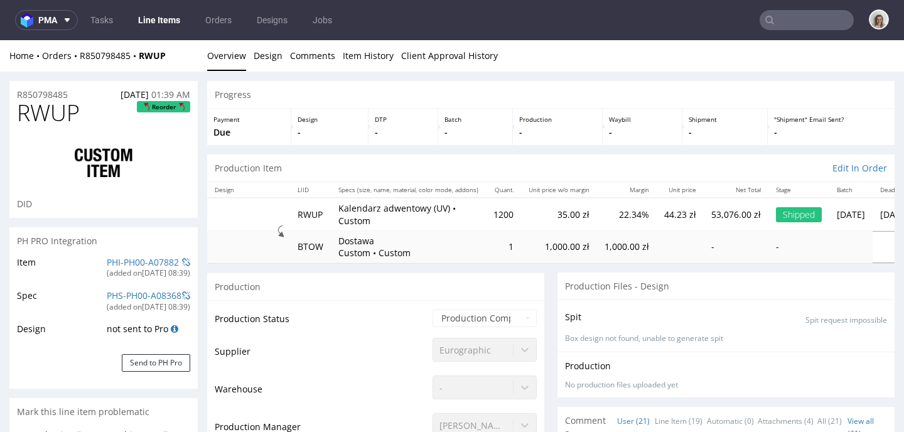
scroll to position [1104, 0]
select select "in_progress"
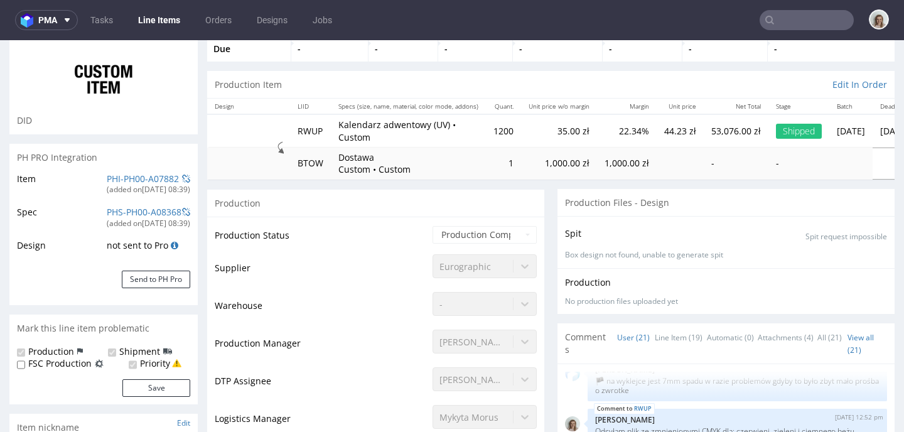
scroll to position [227, 0]
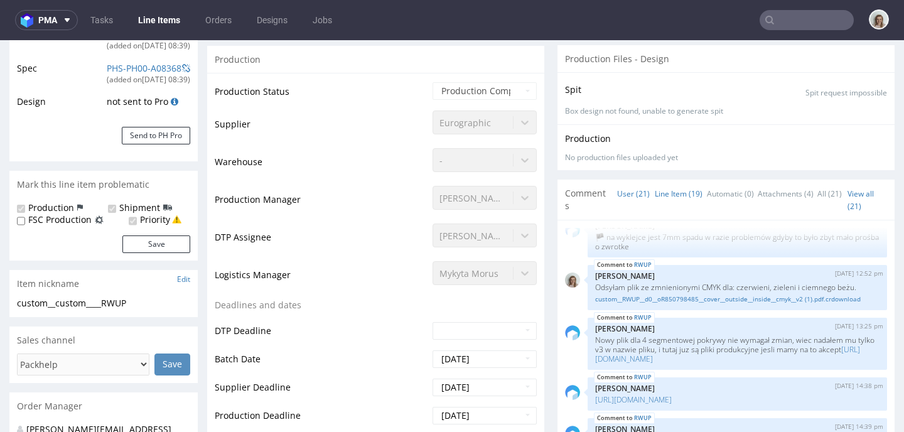
click at [682, 185] on link "Line Item (19)" at bounding box center [679, 193] width 48 height 27
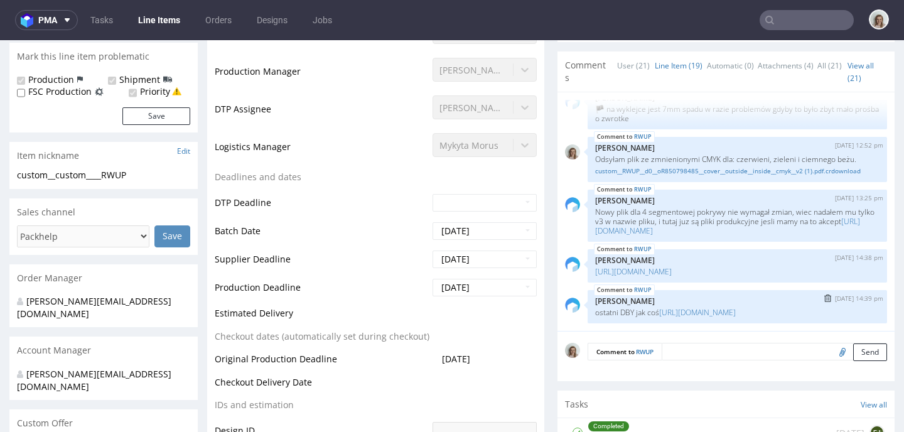
scroll to position [355, 0]
click at [659, 307] on link "[URL][DOMAIN_NAME]" at bounding box center [697, 312] width 77 height 11
